Goal: Task Accomplishment & Management: Use online tool/utility

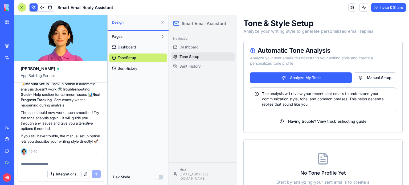
scroll to position [599, 0]
click at [294, 79] on button "Analyze My Tone" at bounding box center [301, 77] width 102 height 11
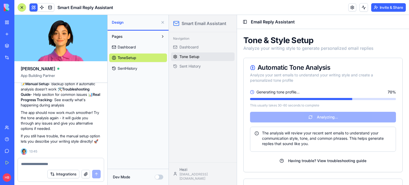
click at [204, 92] on div "Navigation Dashboard Tone Setup Sent History" at bounding box center [203, 97] width 68 height 130
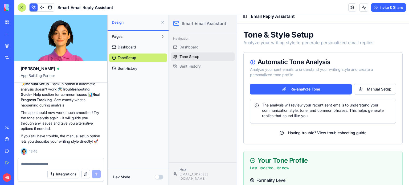
scroll to position [0, 0]
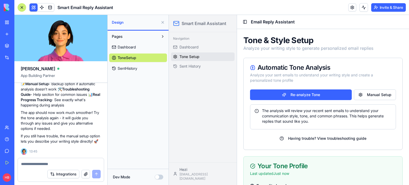
click at [139, 67] on link "SentHistory" at bounding box center [138, 68] width 58 height 9
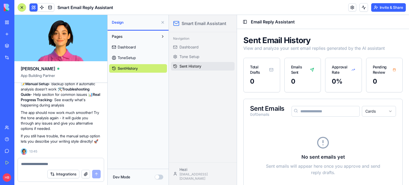
click at [129, 46] on span "Dashboard" at bounding box center [127, 47] width 18 height 5
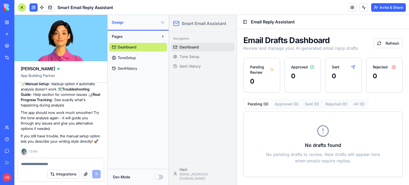
click at [135, 60] on span "ToneSetup" at bounding box center [127, 57] width 18 height 5
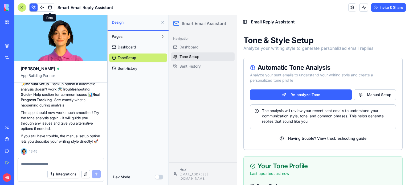
click at [48, 5] on link at bounding box center [50, 7] width 8 height 8
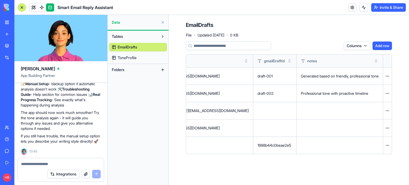
scroll to position [0, 4264]
click at [143, 127] on span "pending" at bounding box center [134, 128] width 17 height 6
click at [0, 0] on button at bounding box center [0, 0] width 0 height 0
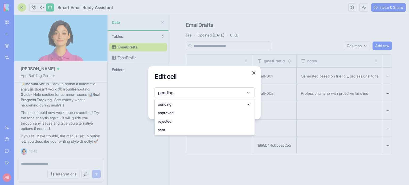
click at [205, 91] on body "BETA My Workspace New app Marketplace Integrations Recent London Family Trip Pl…" at bounding box center [204, 92] width 409 height 185
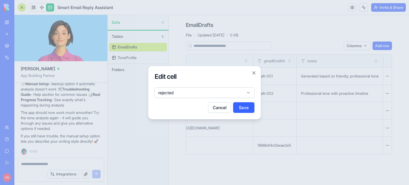
click at [246, 106] on button "Save" at bounding box center [243, 107] width 21 height 11
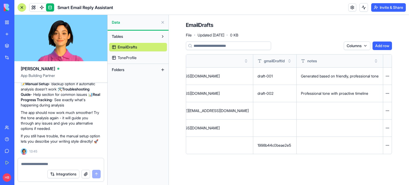
scroll to position [0, 4354]
click at [389, 128] on html "BETA My Workspace New app Marketplace Integrations Recent London Family Trip Pl…" at bounding box center [204, 92] width 409 height 185
click at [271, 153] on html "BETA My Workspace New app Marketplace Integrations Recent London Family Trip Pl…" at bounding box center [204, 92] width 409 height 185
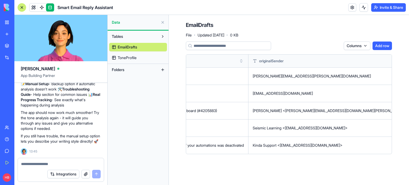
scroll to position [0, 0]
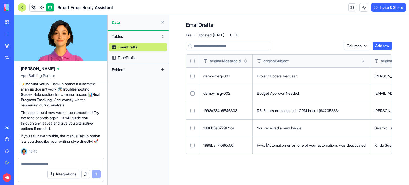
click at [64, 163] on textarea at bounding box center [61, 163] width 80 height 5
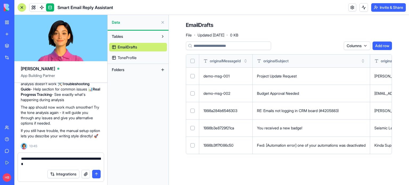
type textarea "**********"
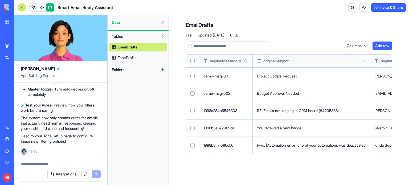
click at [139, 55] on link "ToneProfile" at bounding box center [138, 58] width 58 height 9
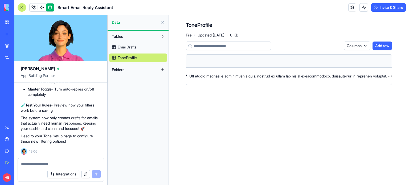
scroll to position [0, 213]
click at [136, 49] on span "EmailDrafts" at bounding box center [127, 47] width 19 height 5
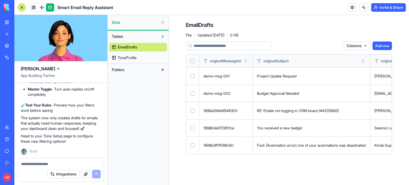
click at [20, 36] on div "New app" at bounding box center [16, 33] width 7 height 5
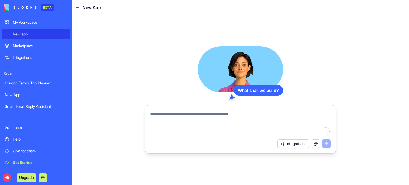
click at [205, 122] on textarea "To enrich screen reader interactions, please activate Accessibility in Grammarl…" at bounding box center [240, 124] width 181 height 26
click at [206, 114] on textarea "To enrich screen reader interactions, please activate Accessibility in Grammarl…" at bounding box center [240, 124] width 181 height 26
click at [22, 96] on div "New App" at bounding box center [36, 94] width 62 height 5
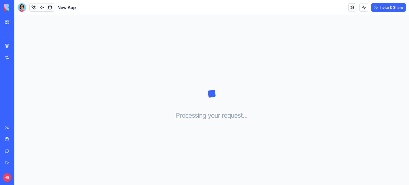
click at [208, 127] on div "Processing your request . . ." at bounding box center [211, 100] width 395 height 170
click at [23, 31] on link "New app" at bounding box center [12, 34] width 21 height 11
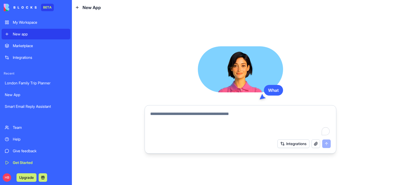
click at [233, 118] on textarea "To enrich screen reader interactions, please activate Accessibility in Grammarl…" at bounding box center [240, 124] width 181 height 26
type textarea "*"
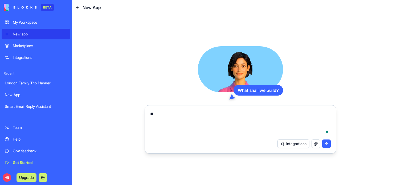
type textarea "*"
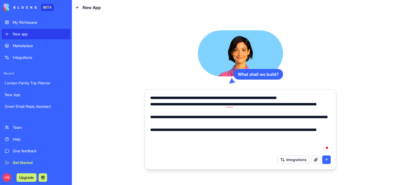
type textarea "**********"
click at [328, 160] on button "submit" at bounding box center [326, 160] width 9 height 9
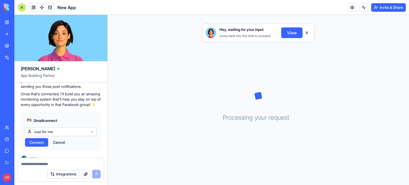
scroll to position [160, 0]
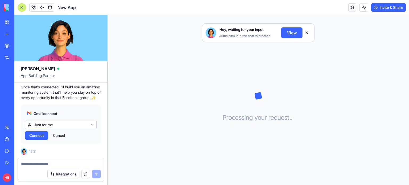
click at [42, 138] on span "Connect" at bounding box center [36, 135] width 15 height 5
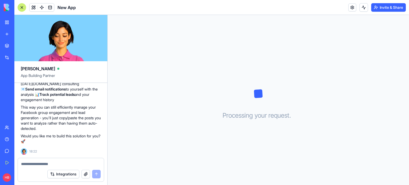
scroll to position [289, 0]
click at [42, 163] on textarea at bounding box center [61, 163] width 80 height 5
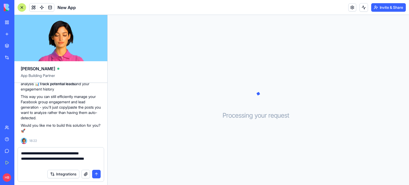
click at [91, 152] on textarea "**********" at bounding box center [61, 159] width 80 height 16
type textarea "**********"
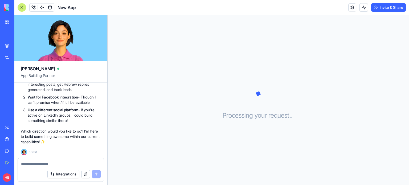
scroll to position [519, 0]
click at [53, 166] on textarea at bounding box center [61, 163] width 80 height 5
click at [64, 163] on textarea at bounding box center [61, 163] width 80 height 5
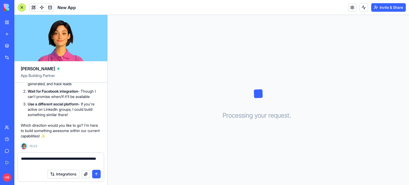
type textarea "**********"
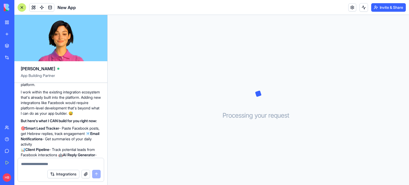
scroll to position [602, 0]
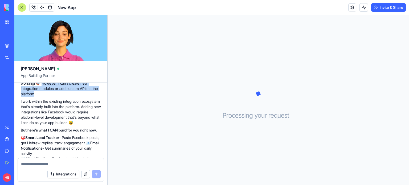
drag, startPoint x: 41, startPoint y: 119, endPoint x: 44, endPoint y: 108, distance: 11.2
click at [44, 97] on p "I understand your eagerness to get this working! 🚀 However, I can't create new …" at bounding box center [61, 85] width 80 height 21
copy p "owever, I can't create new integration modules or add custom APIs to the platfo…"
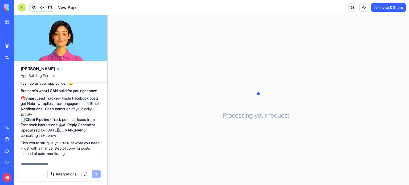
scroll to position [709, 0]
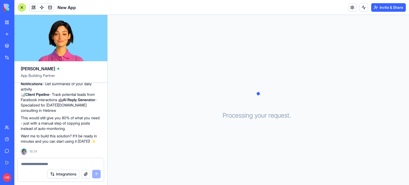
click at [34, 166] on textarea at bounding box center [61, 163] width 80 height 5
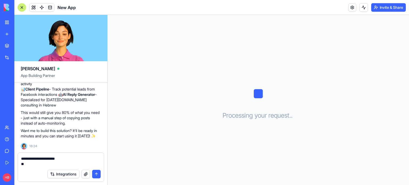
type textarea "**********"
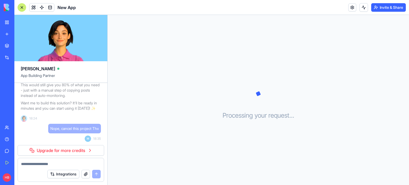
scroll to position [742, 0]
click at [64, 151] on link "Upgrade for more credits" at bounding box center [61, 150] width 87 height 11
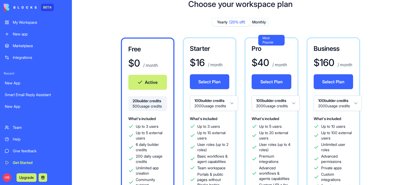
scroll to position [27, 0]
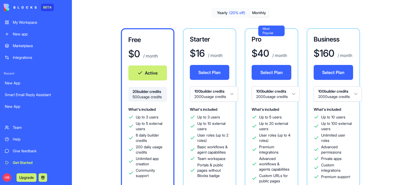
click at [262, 14] on button "Monthly" at bounding box center [259, 13] width 19 height 8
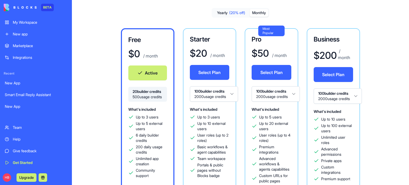
click at [232, 19] on div "Yearly (20% off) Monthly Free $ 0 / month Active 20 builder credits 500 usage c…" at bounding box center [240, 144] width 320 height 272
click at [234, 11] on span "(20% off)" at bounding box center [237, 12] width 16 height 5
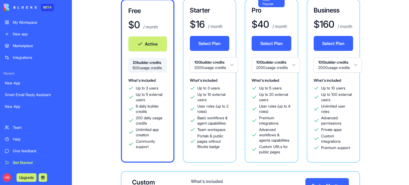
scroll to position [29, 0]
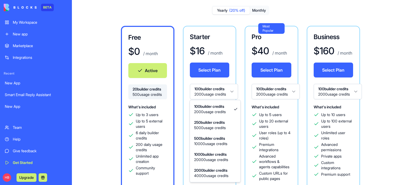
click at [233, 92] on html "BETA My Workspace New app Marketplace Integrations Recent New App Smart Email R…" at bounding box center [204, 92] width 409 height 185
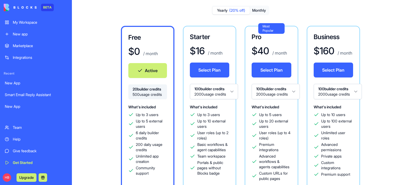
click at [104, 135] on html "BETA My Workspace New app Marketplace Integrations Recent New App Smart Email R…" at bounding box center [204, 92] width 409 height 185
click at [27, 139] on div "Help" at bounding box center [40, 139] width 54 height 5
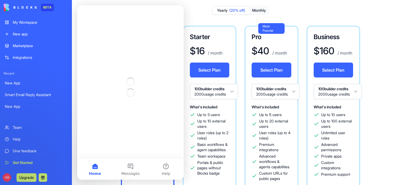
scroll to position [0, 0]
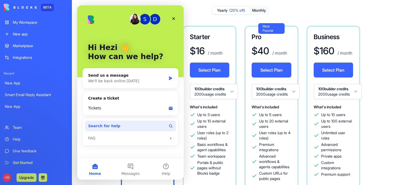
click at [123, 127] on button "Search for help" at bounding box center [130, 126] width 91 height 11
